Goal: Task Accomplishment & Management: Manage account settings

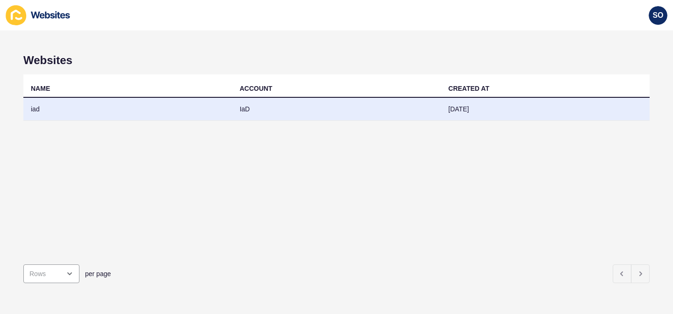
click at [108, 116] on td "iad" at bounding box center [127, 109] width 209 height 23
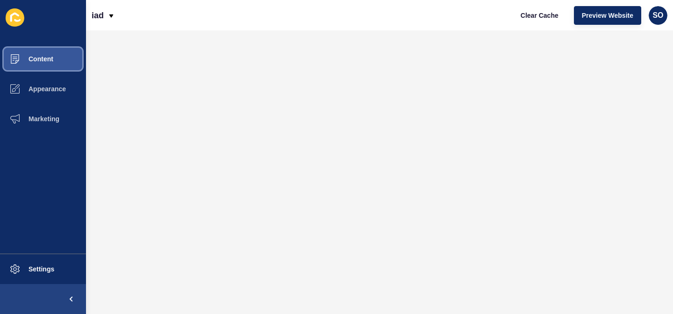
click at [53, 62] on button "Content" at bounding box center [43, 59] width 86 height 30
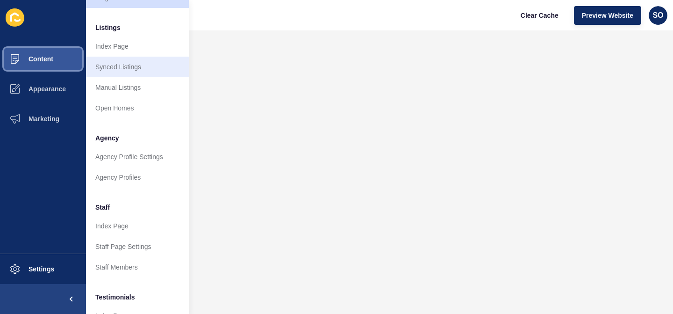
scroll to position [234, 0]
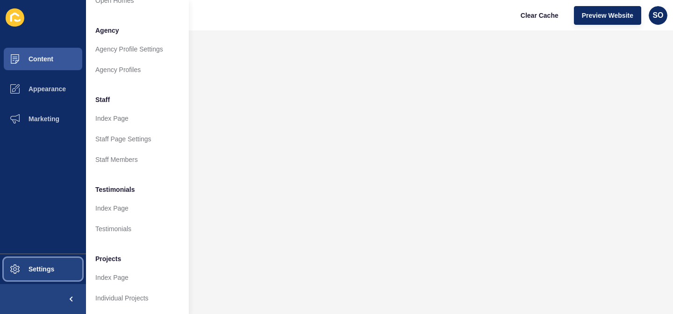
click at [36, 269] on span "Settings" at bounding box center [27, 268] width 56 height 7
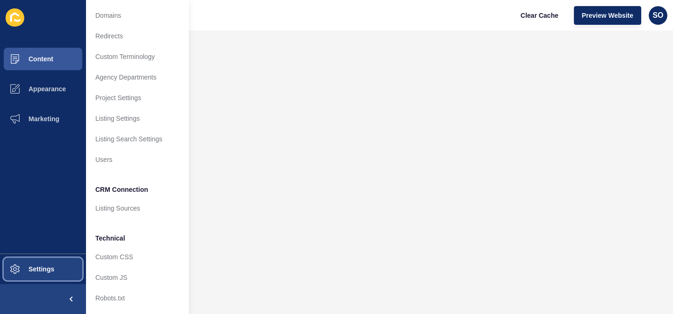
scroll to position [60, 0]
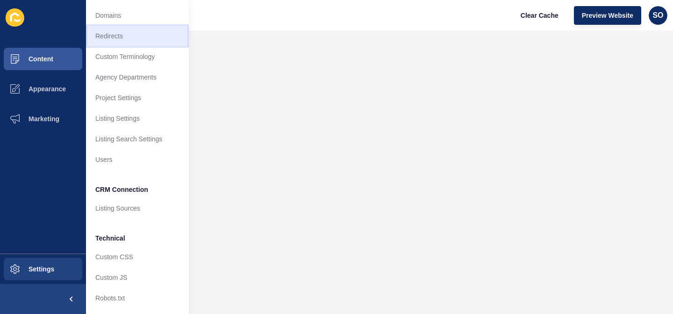
click at [128, 40] on link "Redirects" at bounding box center [137, 36] width 103 height 21
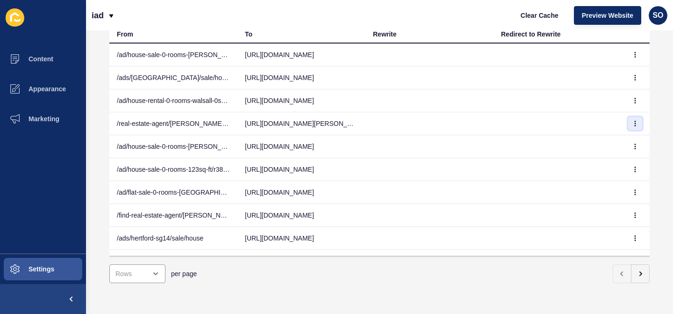
click at [637, 126] on button "button" at bounding box center [635, 123] width 14 height 13
click at [597, 143] on link "Edit" at bounding box center [609, 142] width 65 height 21
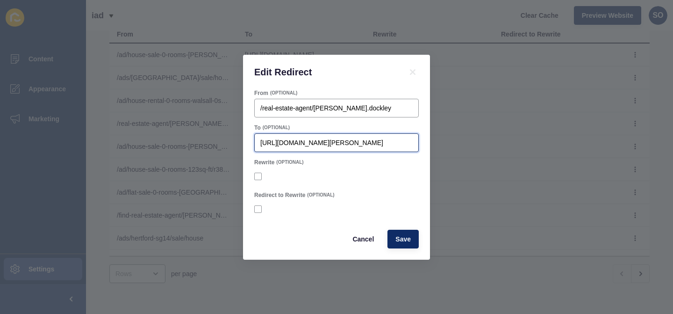
click at [342, 142] on input "[URL][DOMAIN_NAME][PERSON_NAME]" at bounding box center [336, 142] width 152 height 9
type input "[URL][DOMAIN_NAME][PERSON_NAME]"
click at [259, 173] on label at bounding box center [257, 175] width 7 height 7
click at [259, 173] on input "Rewrite" at bounding box center [259, 176] width 6 height 6
checkbox input "true"
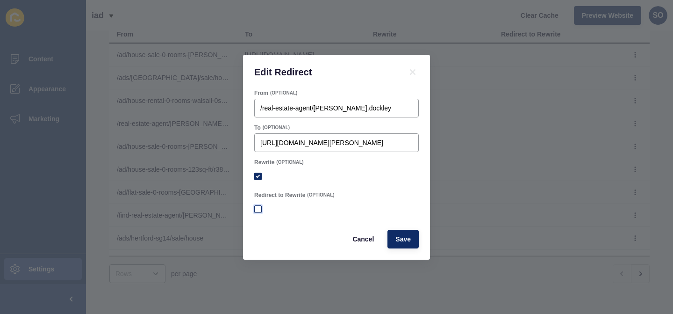
click at [258, 209] on label at bounding box center [257, 208] width 7 height 7
click at [258, 209] on input "Redirect to Rewrite" at bounding box center [259, 209] width 6 height 6
checkbox input "true"
click at [397, 239] on span "Save" at bounding box center [402, 238] width 15 height 9
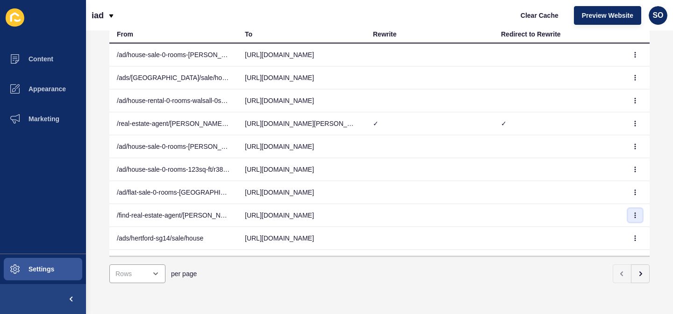
click at [634, 218] on button "button" at bounding box center [635, 214] width 14 height 13
click at [608, 231] on link "Edit" at bounding box center [609, 233] width 65 height 21
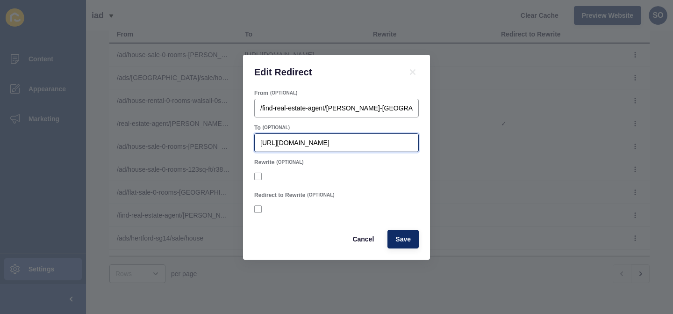
click at [343, 142] on input "[URL][DOMAIN_NAME]" at bounding box center [336, 142] width 152 height 9
type input "[URL][DOMAIN_NAME]"
click at [257, 177] on label at bounding box center [257, 175] width 7 height 7
click at [257, 177] on input "Rewrite" at bounding box center [259, 176] width 6 height 6
checkbox input "true"
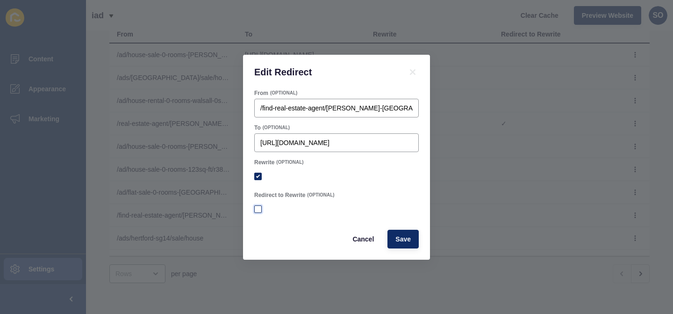
click at [256, 208] on label at bounding box center [257, 208] width 7 height 7
click at [256, 208] on input "Redirect to Rewrite" at bounding box center [259, 209] width 6 height 6
checkbox input "true"
click at [407, 239] on span "Save" at bounding box center [402, 238] width 15 height 9
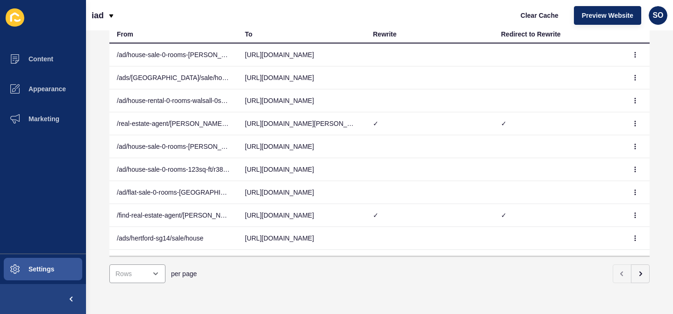
scroll to position [16, 0]
